Goal: Task Accomplishment & Management: Complete application form

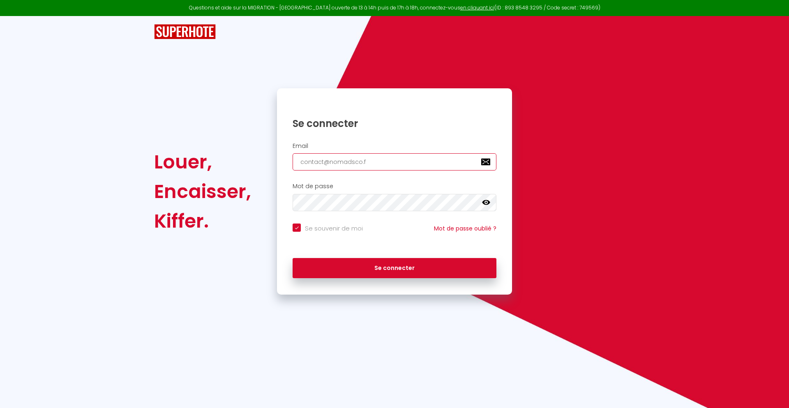
type input "[EMAIL_ADDRESS][DOMAIN_NAME]"
checkbox input "true"
type input "[EMAIL_ADDRESS][DOMAIN_NAME]"
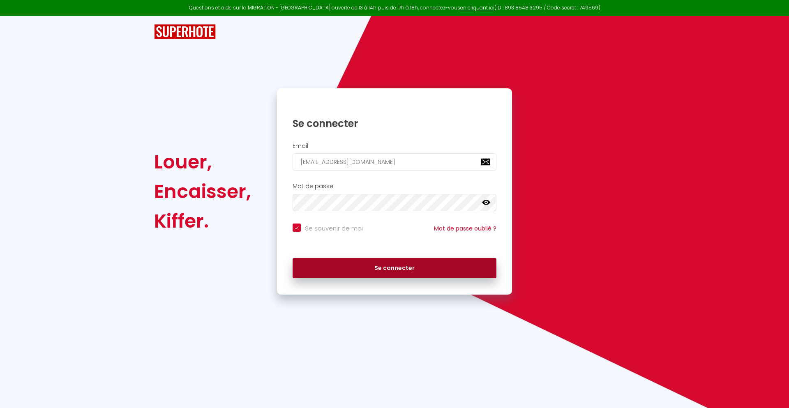
click at [394, 268] on button "Se connecter" at bounding box center [394, 268] width 204 height 21
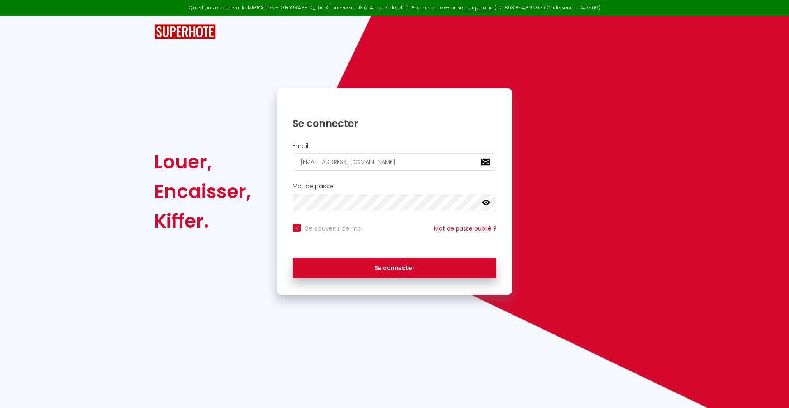
checkbox input "true"
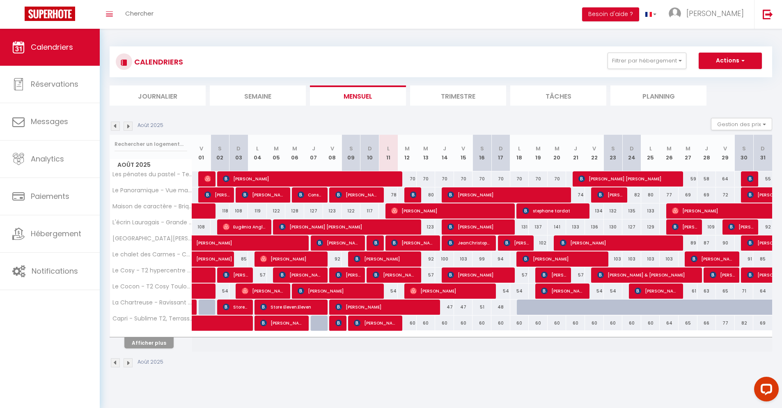
click at [158, 95] on li "Journalier" at bounding box center [158, 95] width 96 height 20
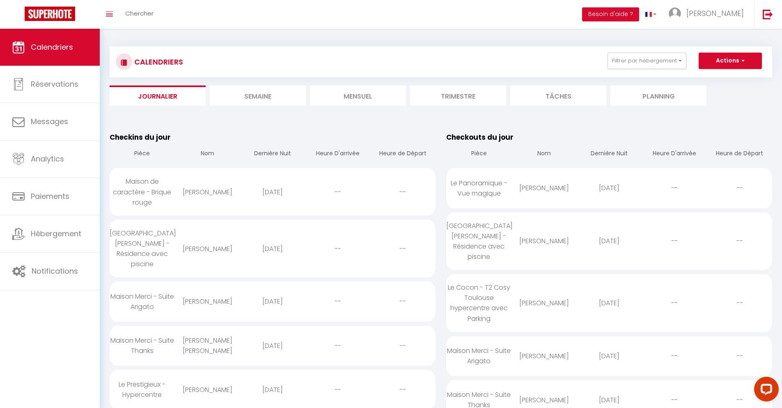
scroll to position [577, 0]
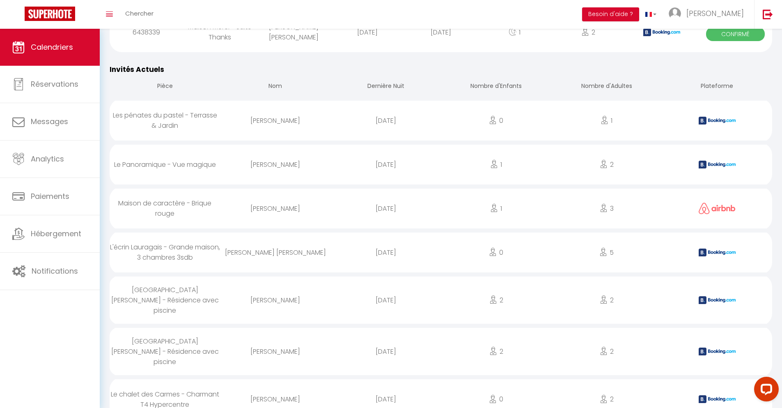
select select "0"
select select "1"
select select
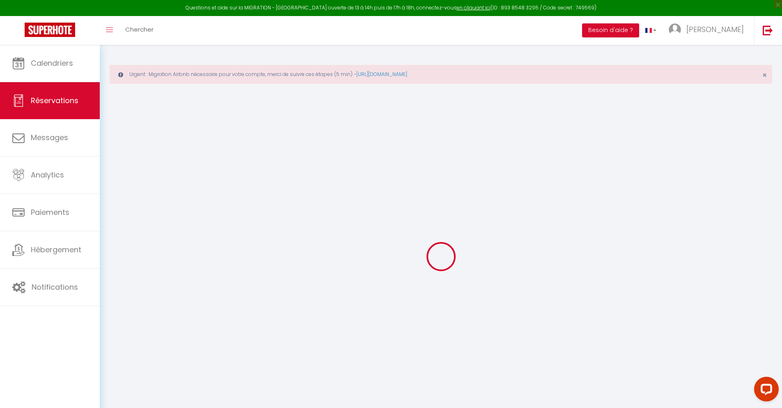
type input "[PERSON_NAME]"
type input "[EMAIL_ADDRESS][DOMAIN_NAME]"
type input "[PHONE_NUMBER]"
type input "."
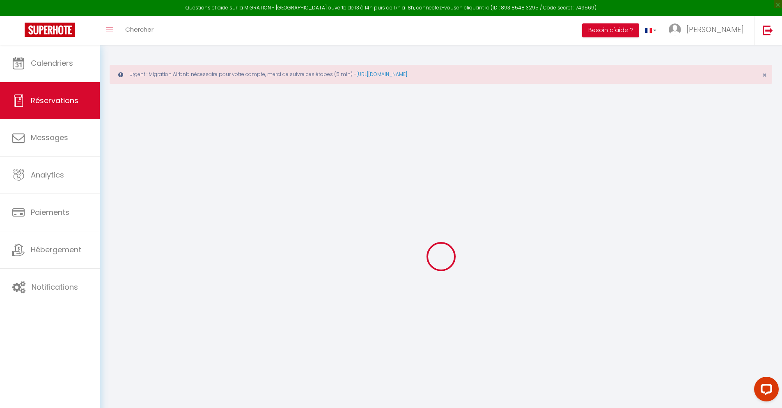
select select "ES"
type input "13.09"
type input "1.12"
select select "36910"
select select "1"
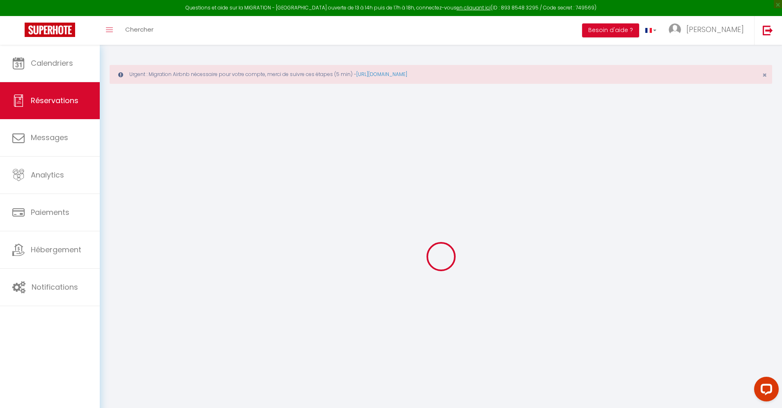
select select
type input "2"
select select "12"
select select
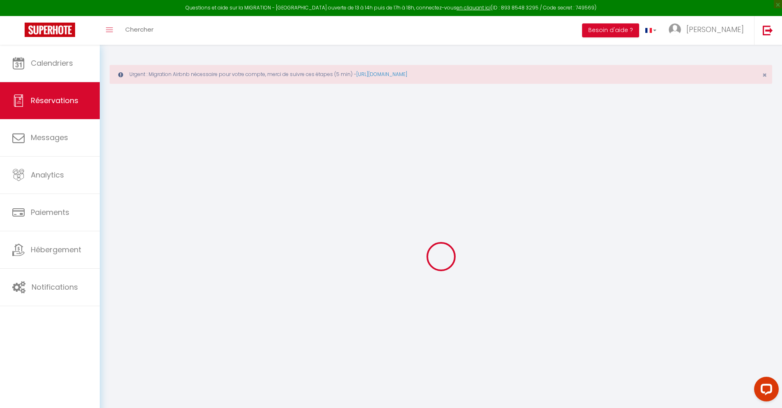
type input "46.98"
checkbox input "false"
type input "0"
select select "2"
type input "0"
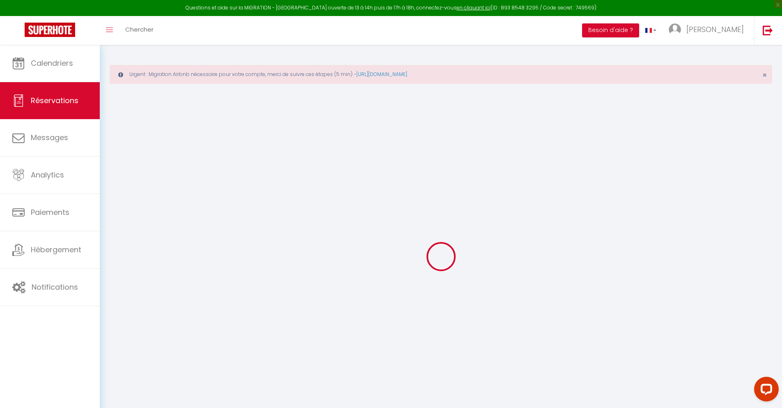
type input "0"
select select
select select "14"
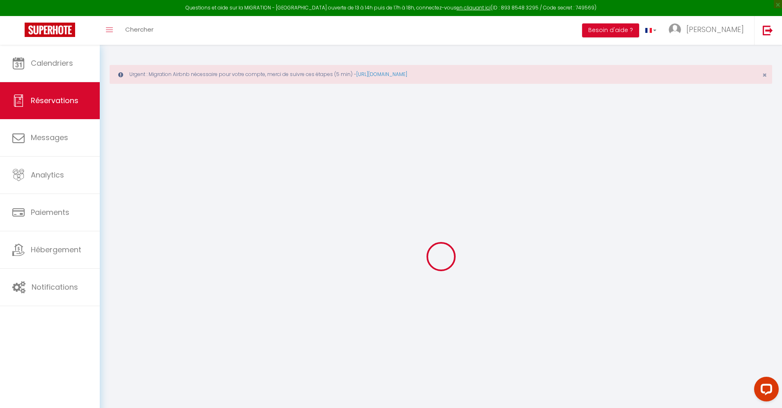
checkbox input "false"
select select
checkbox input "false"
select select
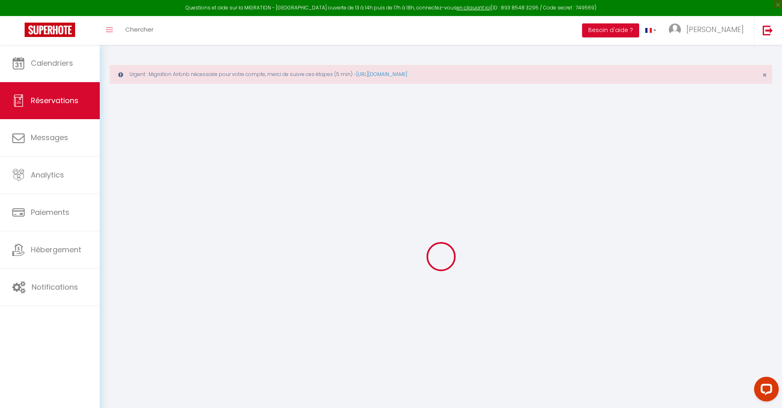
select select
checkbox input "false"
type textarea "** THIS RESERVATION HAS BEEN PRE-PAID ** BOOKING NOTE : Payment charge is EUR 1…"
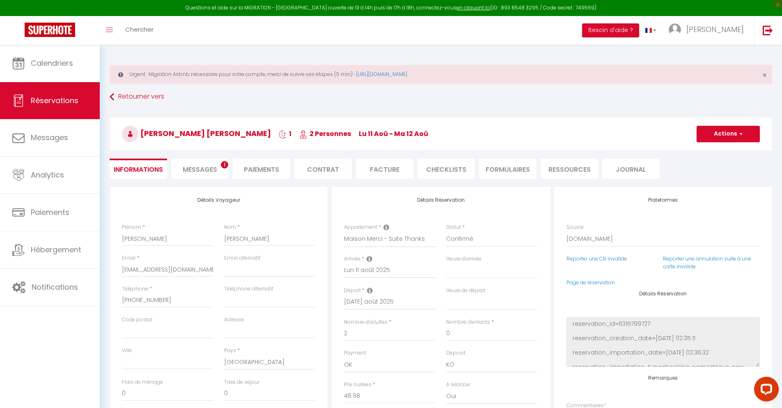
type input "30"
type input "3.08"
select select
checkbox input "false"
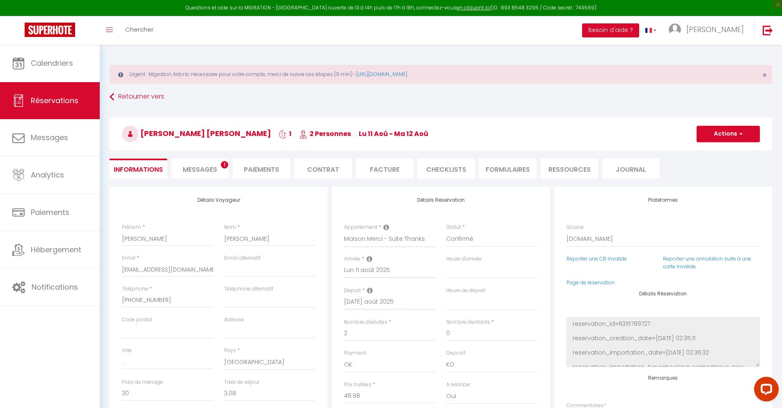
select select
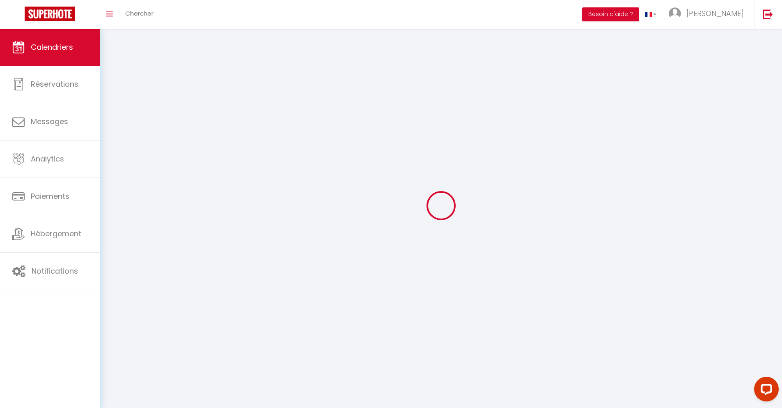
scroll to position [45, 0]
